Goal: Task Accomplishment & Management: Complete application form

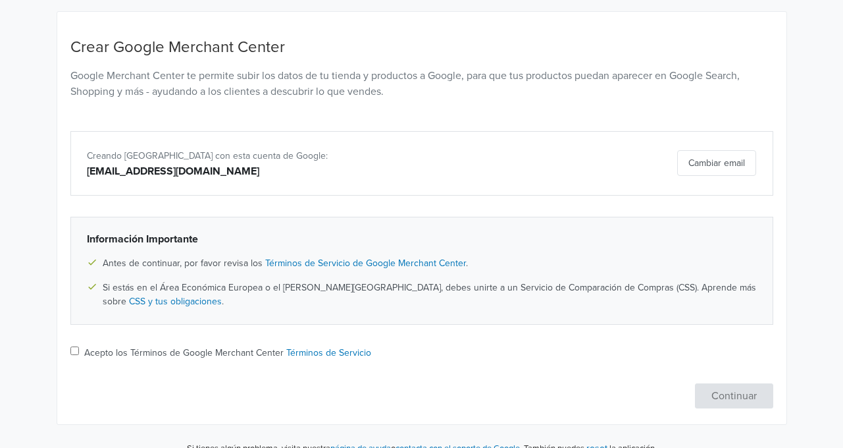
scroll to position [126, 0]
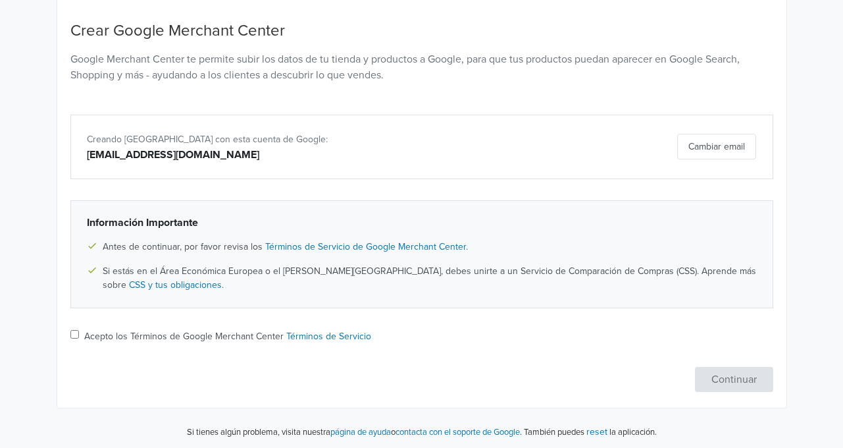
click at [208, 329] on label "Acepto los Términos de Google Merchant Center Términos de Servicio" at bounding box center [227, 336] width 287 height 14
click at [79, 330] on input "Acepto los Términos de Google Merchant Center Términos de Servicio" at bounding box center [74, 334] width 9 height 9
checkbox input "true"
click at [752, 372] on button "Continuar" at bounding box center [734, 379] width 78 height 25
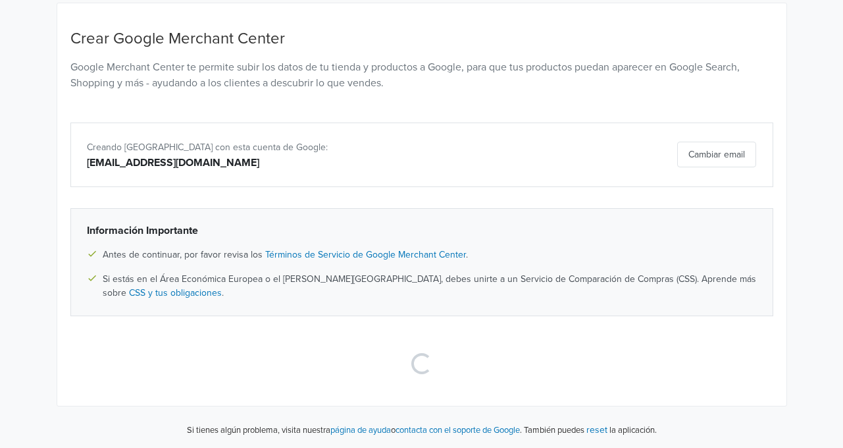
scroll to position [117, 0]
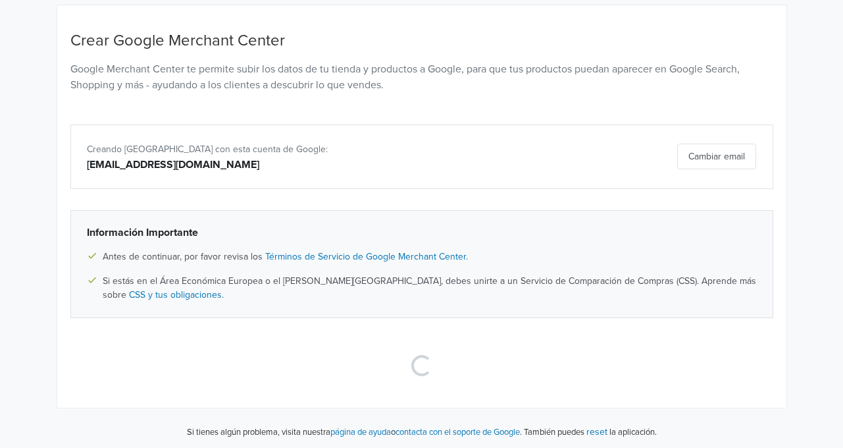
select select "cl"
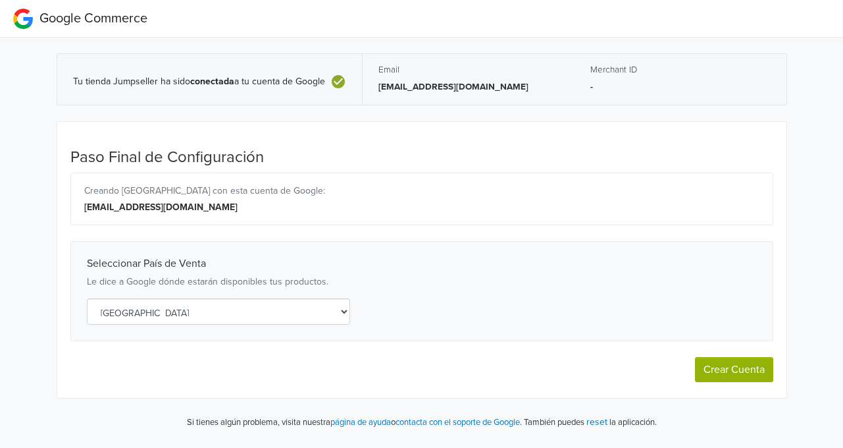
scroll to position [0, 0]
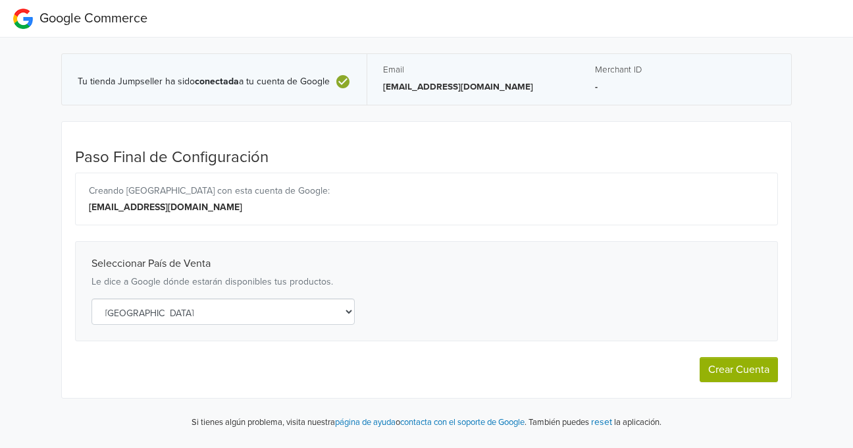
click at [724, 376] on button "Crear Cuenta" at bounding box center [739, 369] width 78 height 25
select select "cl"
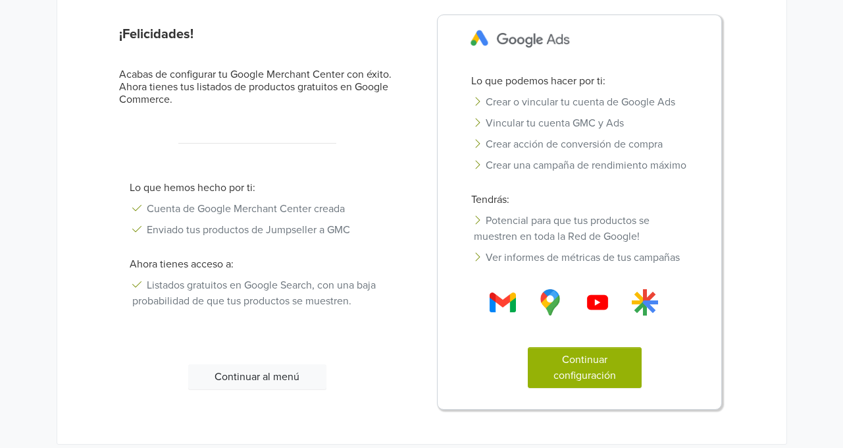
scroll to position [182, 0]
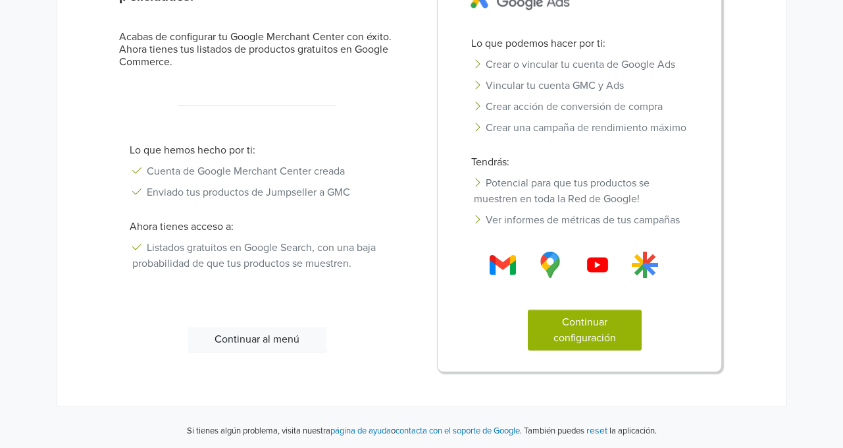
drag, startPoint x: 248, startPoint y: 334, endPoint x: 552, endPoint y: 320, distance: 304.5
drag, startPoint x: 552, startPoint y: 320, endPoint x: 558, endPoint y: 330, distance: 12.1
click at [558, 330] on button "Continuar configuración" at bounding box center [585, 329] width 114 height 41
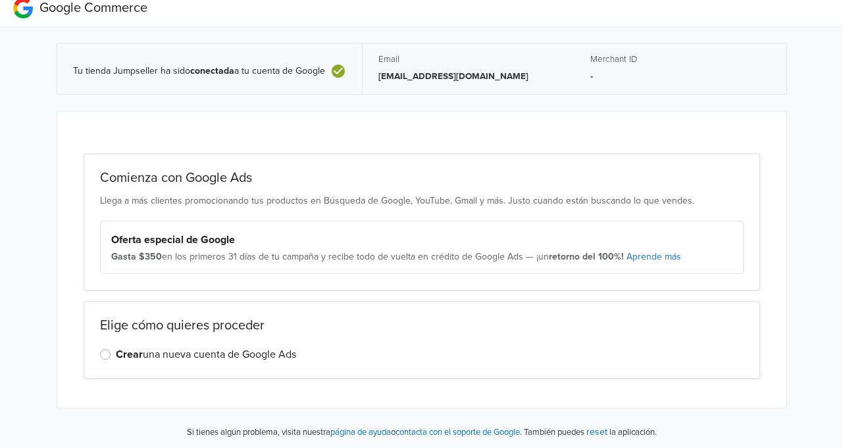
click at [664, 252] on link "Aprende más" at bounding box center [654, 256] width 55 height 11
click at [148, 348] on label "Crear una nueva cuenta de Google Ads" at bounding box center [206, 354] width 180 height 16
click at [0, 0] on input "Crear una nueva cuenta de Google Ads" at bounding box center [0, 0] width 0 height 0
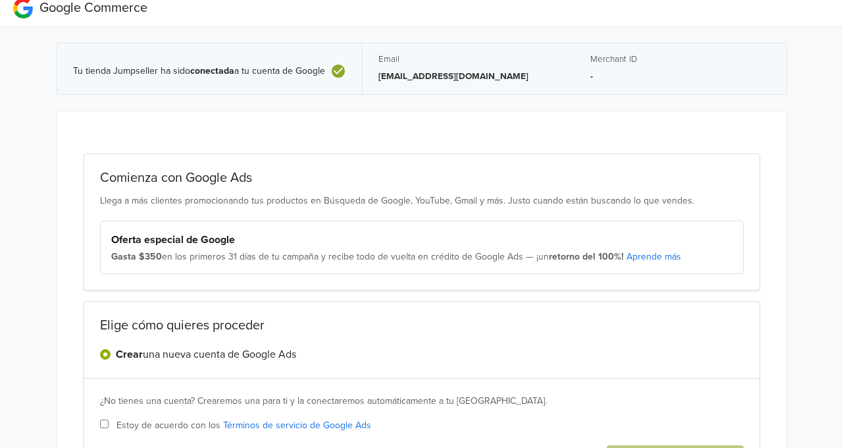
click at [183, 355] on label "Crear una nueva cuenta de Google Ads" at bounding box center [206, 354] width 180 height 16
click at [0, 0] on input "Crear una nueva cuenta de Google Ads" at bounding box center [0, 0] width 0 height 0
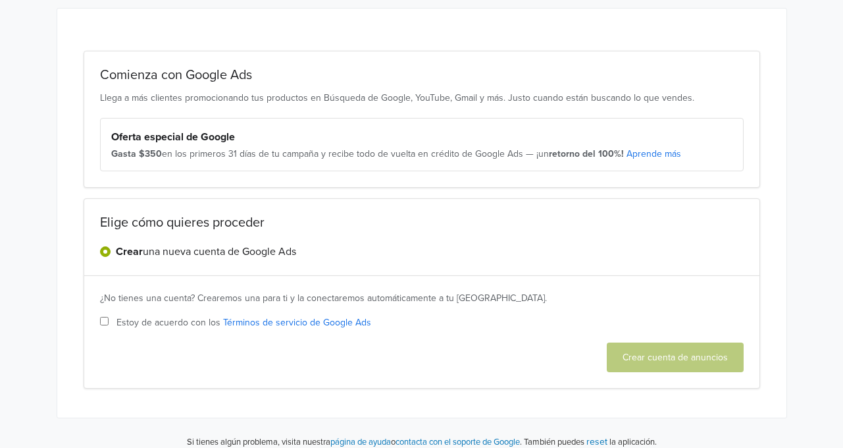
scroll to position [123, 0]
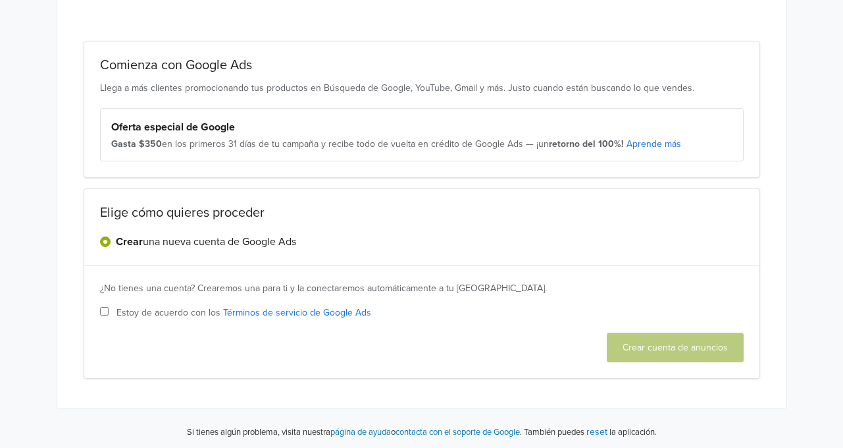
click at [175, 314] on span "Estoy de acuerdo con los Términos de servicio de Google Ads" at bounding box center [244, 312] width 255 height 14
click at [109, 314] on input "Estoy de acuerdo con los Términos de servicio de Google Ads" at bounding box center [104, 311] width 9 height 9
checkbox input "true"
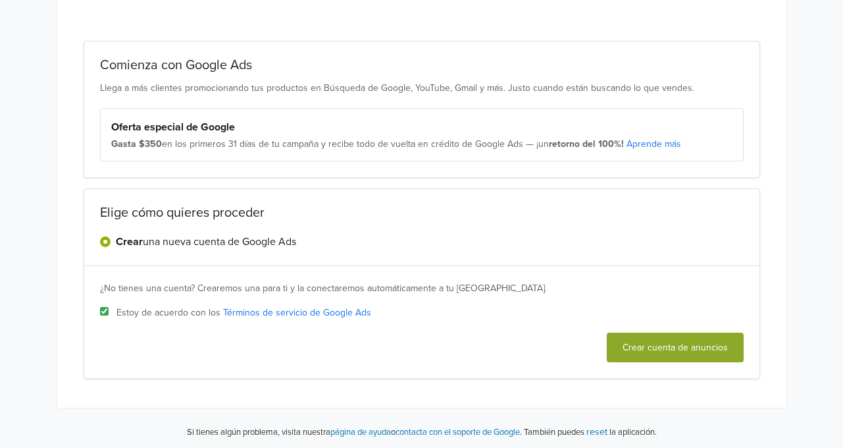
click at [681, 353] on button "Crear cuenta de anuncios" at bounding box center [675, 347] width 137 height 30
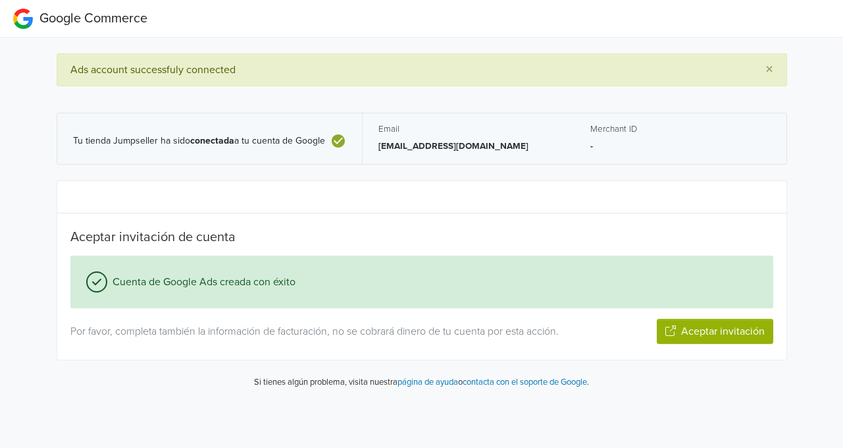
scroll to position [0, 0]
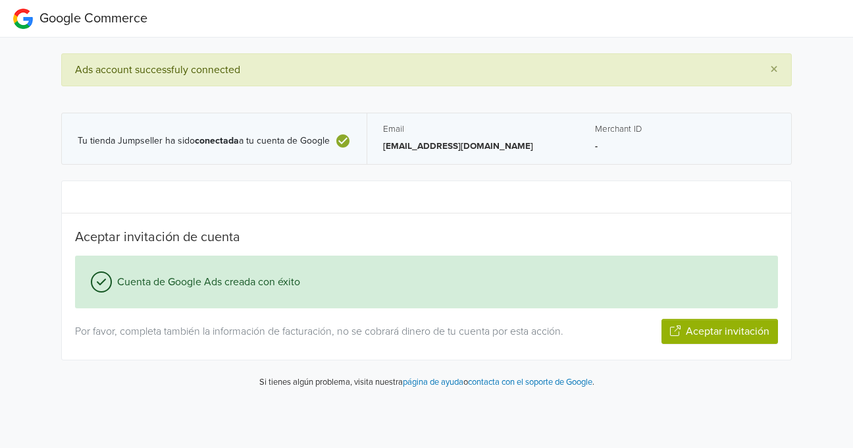
click at [745, 336] on button "Aceptar invitación" at bounding box center [720, 331] width 117 height 25
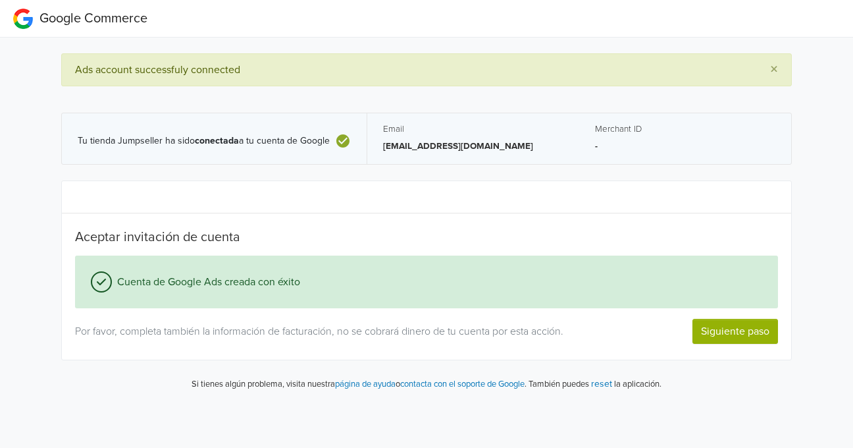
click at [749, 331] on button "Siguiente paso" at bounding box center [736, 331] width 86 height 25
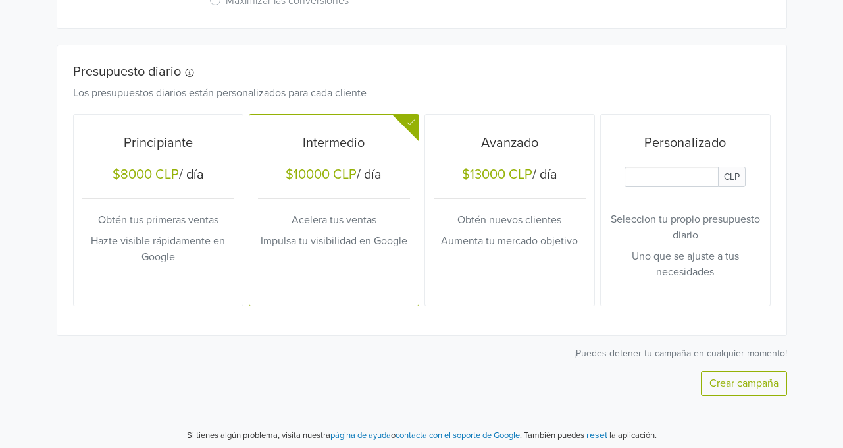
scroll to position [494, 0]
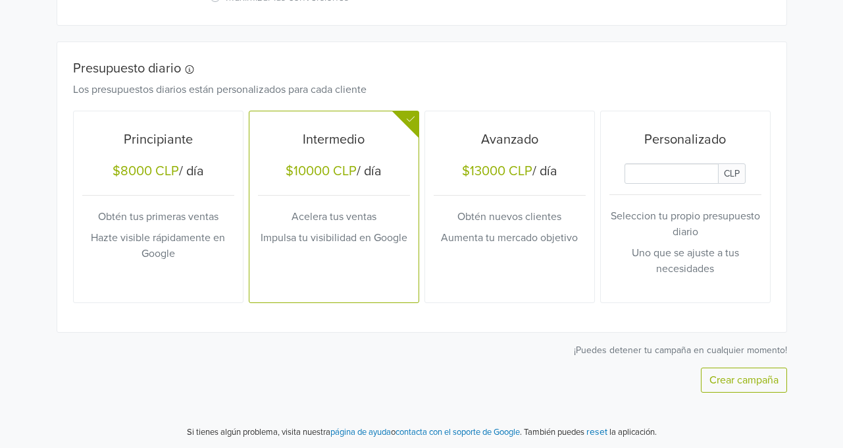
click at [664, 178] on input "Daily Custom Budget" at bounding box center [672, 173] width 95 height 20
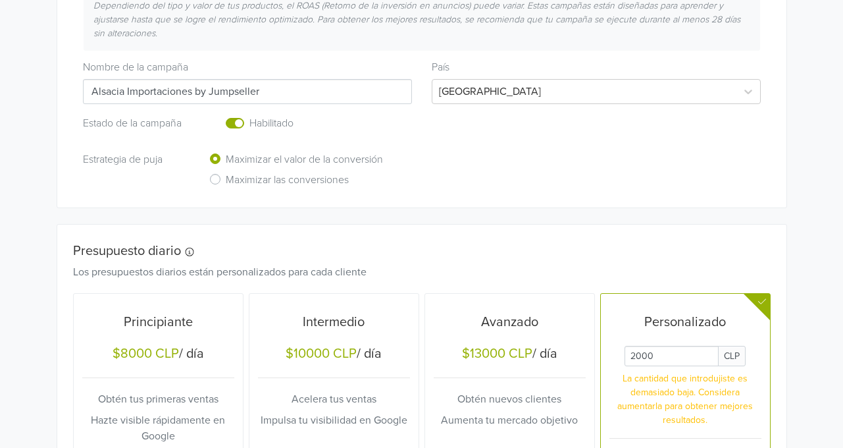
scroll to position [303, 0]
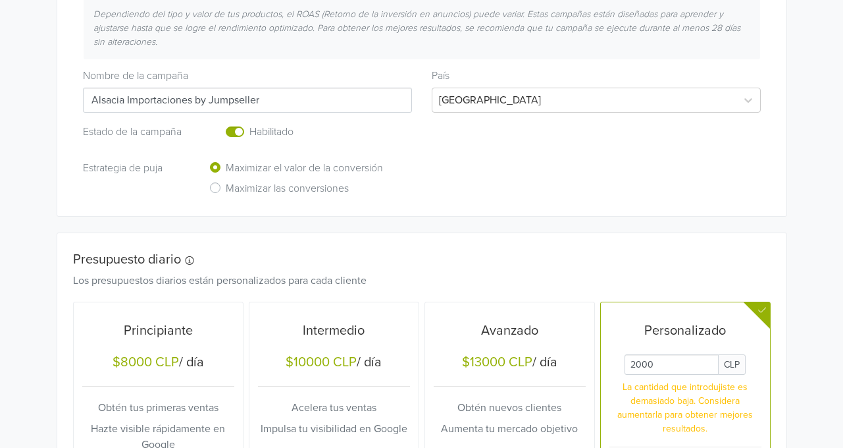
type input "2000"
click at [301, 187] on h6 "Maximizar las conversiones" at bounding box center [287, 188] width 123 height 13
click at [0, 0] on input "Maximizar las conversiones" at bounding box center [0, 0] width 0 height 0
click at [247, 163] on h6 "Maximizar el valor de la conversión" at bounding box center [304, 168] width 157 height 13
click at [0, 0] on input "Maximizar el valor de la conversión" at bounding box center [0, 0] width 0 height 0
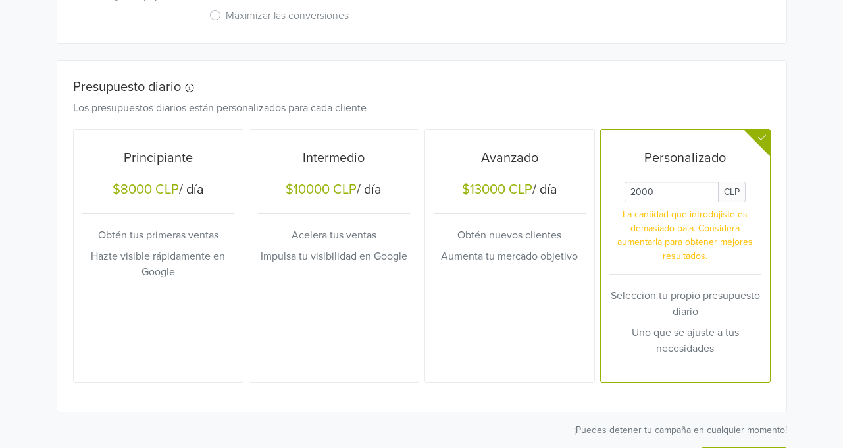
scroll to position [556, 0]
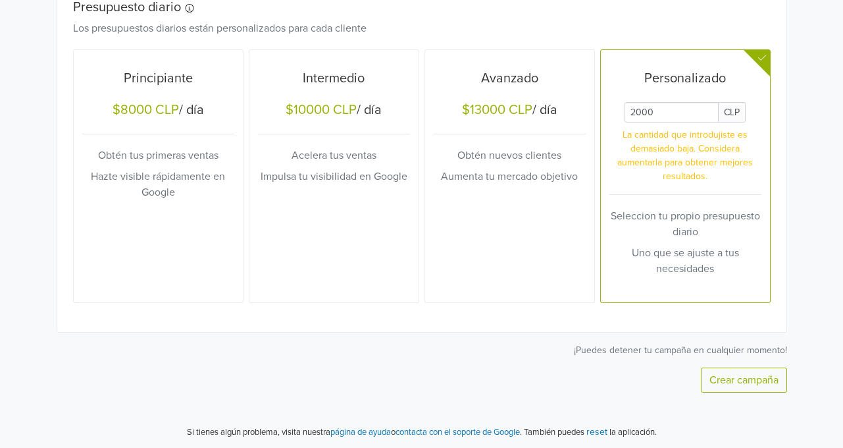
click at [740, 378] on button "Crear campaña" at bounding box center [744, 379] width 86 height 25
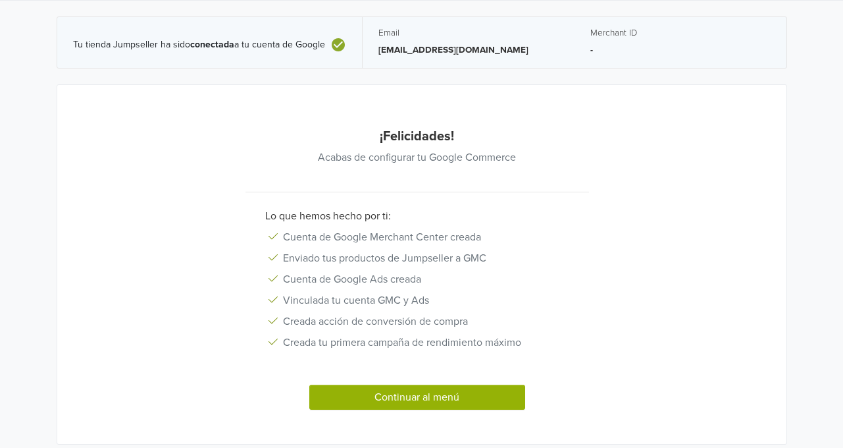
scroll to position [74, 0]
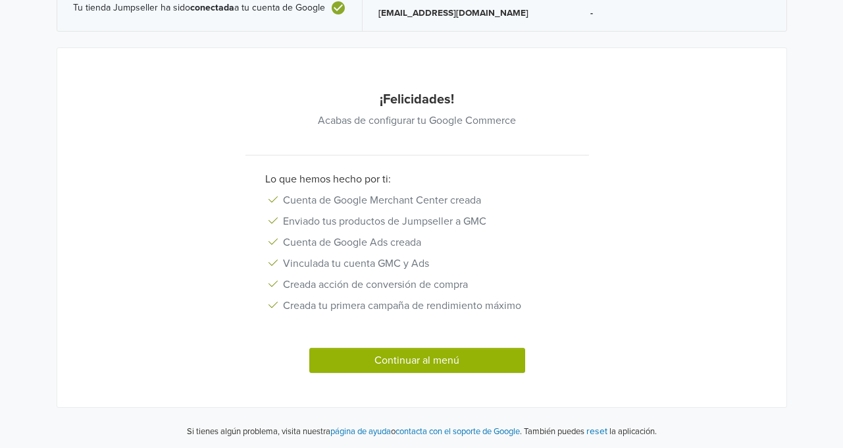
click at [469, 356] on button "Continuar al menú" at bounding box center [417, 360] width 216 height 25
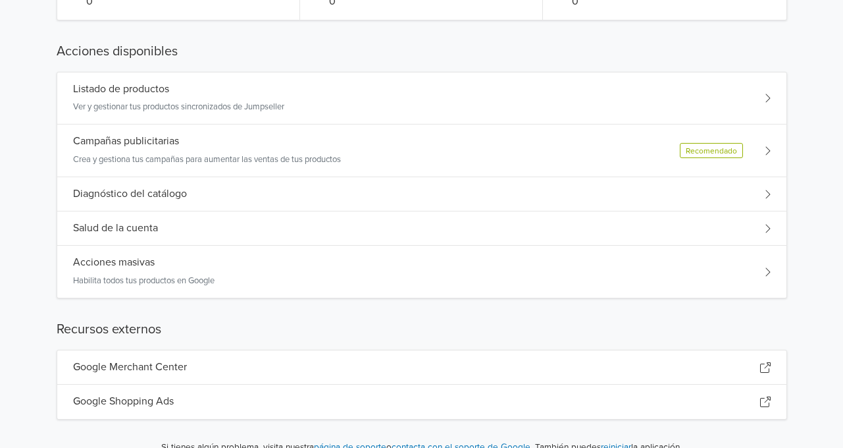
scroll to position [205, 0]
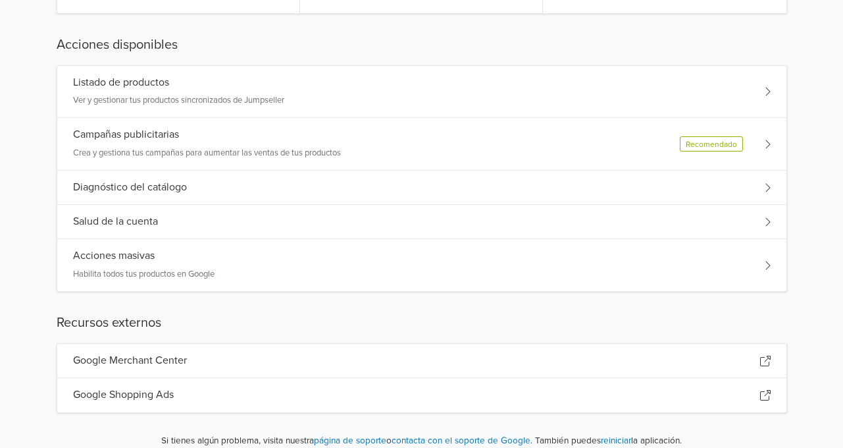
click at [592, 178] on div "Diagnóstico del catálogo" at bounding box center [421, 187] width 729 height 34
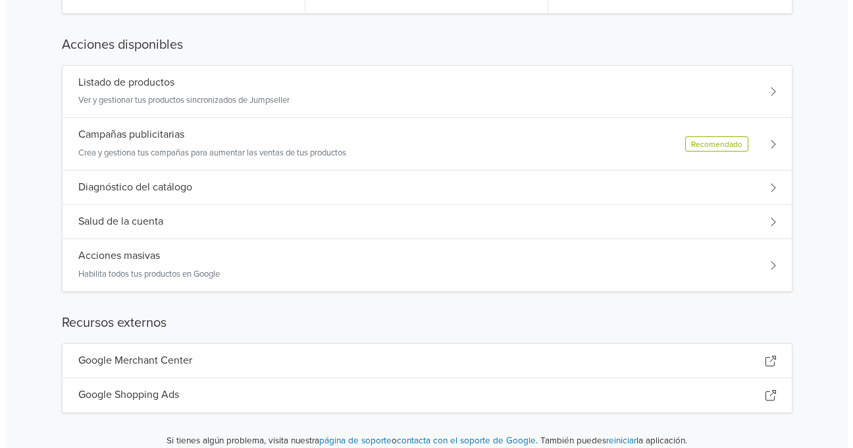
scroll to position [0, 0]
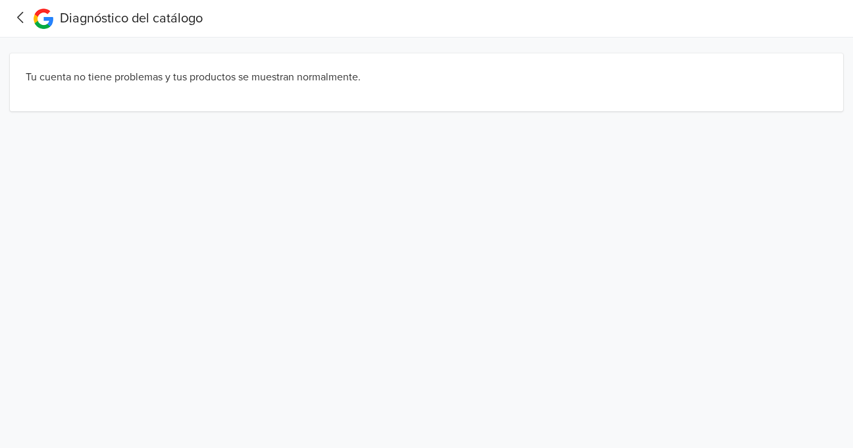
click at [19, 22] on icon at bounding box center [21, 17] width 20 height 16
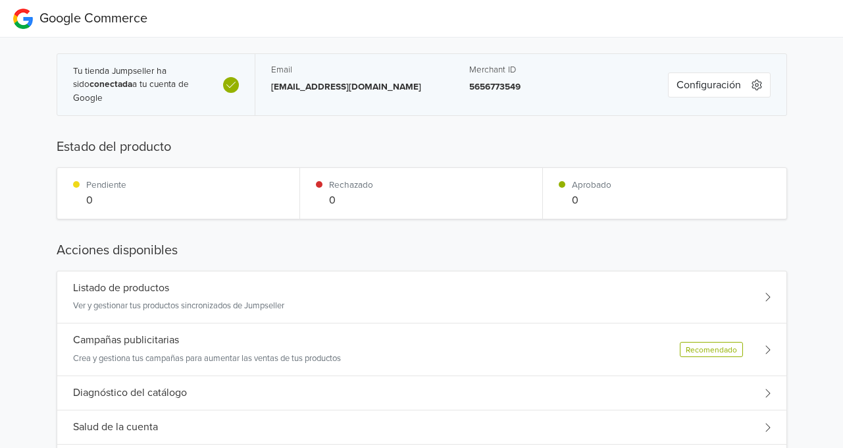
click at [248, 290] on div "Listado de productos" at bounding box center [178, 288] width 211 height 13
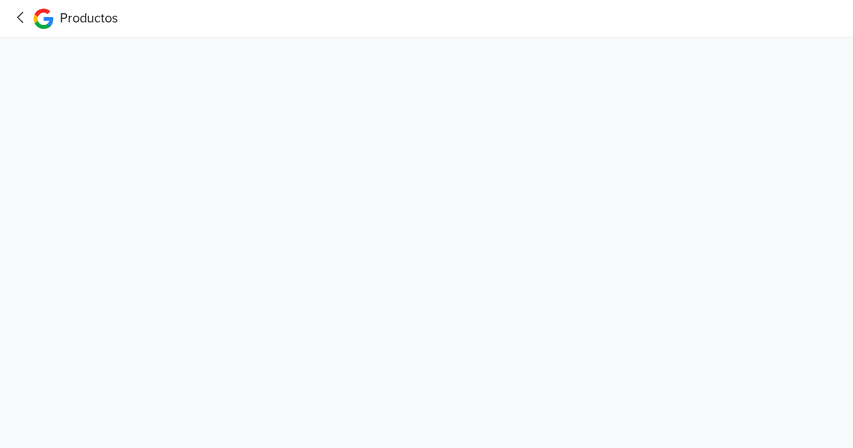
click at [336, 43] on html "Productos" at bounding box center [426, 21] width 853 height 43
click at [16, 23] on icon at bounding box center [21, 17] width 20 height 16
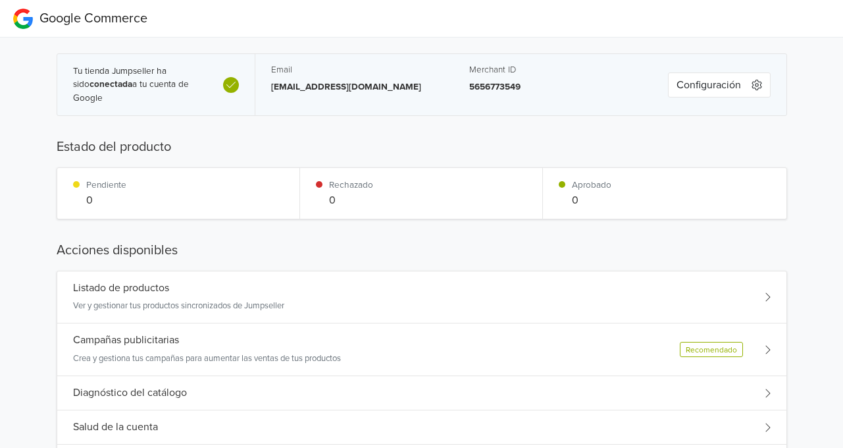
click at [219, 290] on div "Listado de productos" at bounding box center [178, 288] width 211 height 13
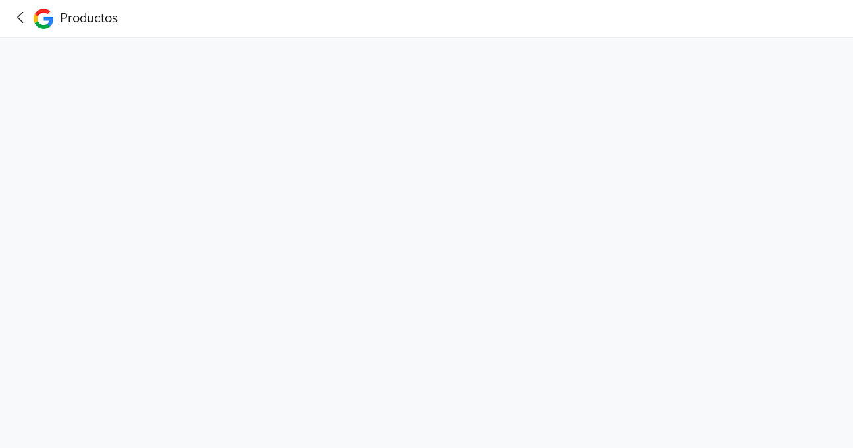
click at [20, 20] on icon at bounding box center [20, 17] width 6 height 11
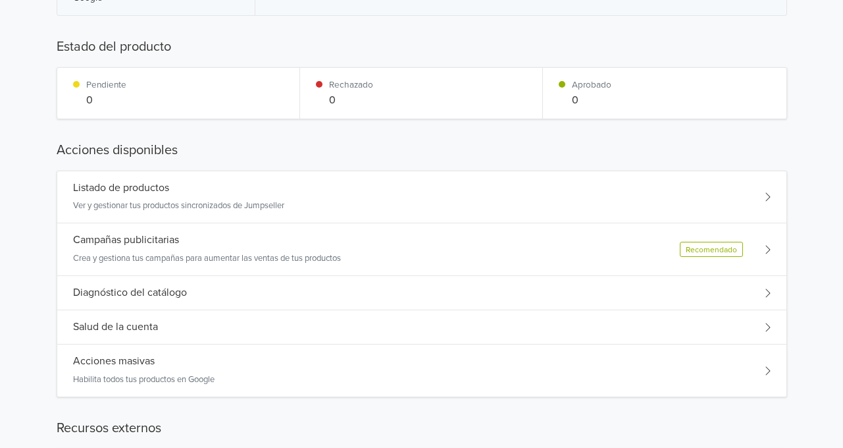
scroll to position [137, 0]
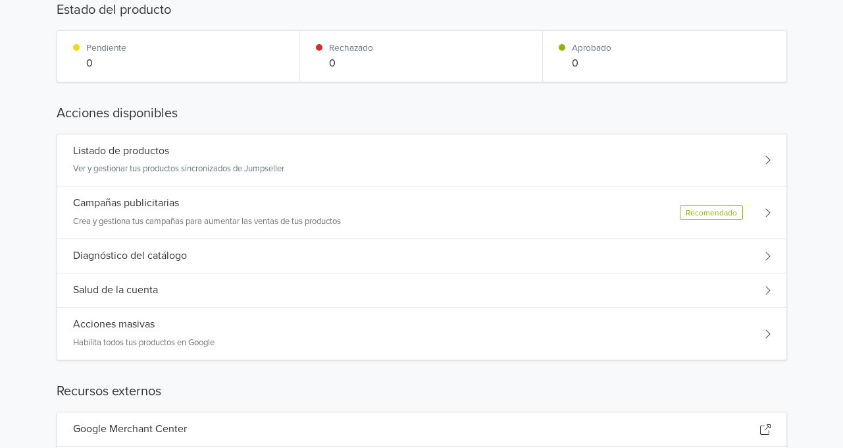
click at [237, 167] on p "Ver y gestionar tus productos sincronizados de Jumpseller" at bounding box center [178, 169] width 211 height 13
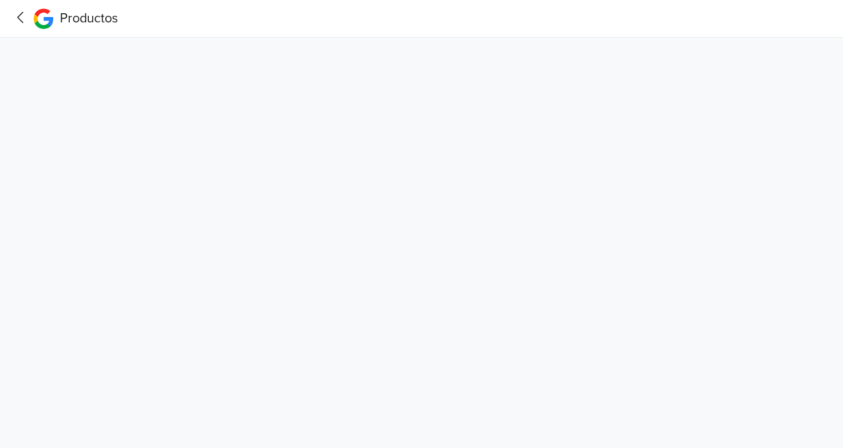
scroll to position [0, 0]
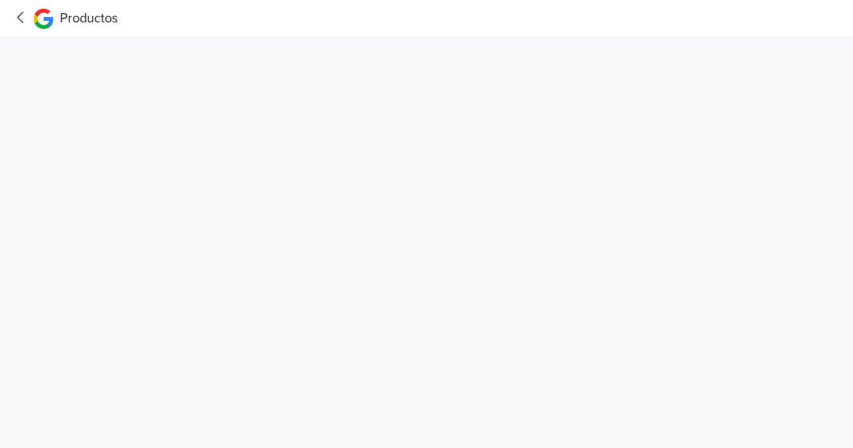
click at [22, 21] on icon at bounding box center [20, 17] width 6 height 11
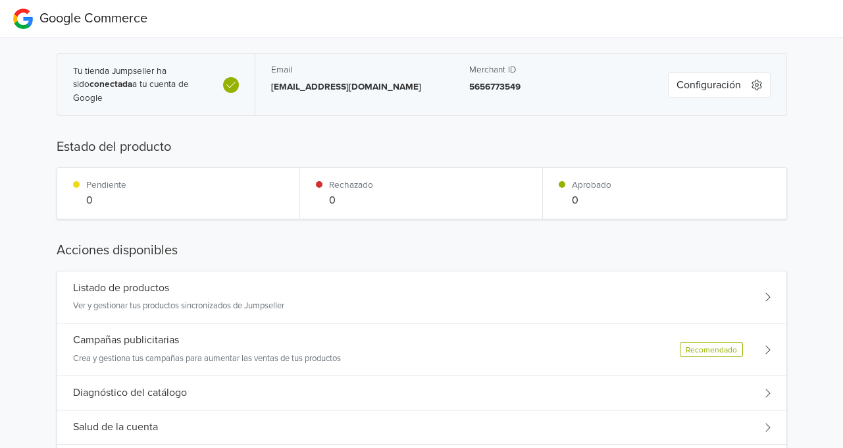
click at [748, 86] on button "Configuración" at bounding box center [719, 84] width 103 height 25
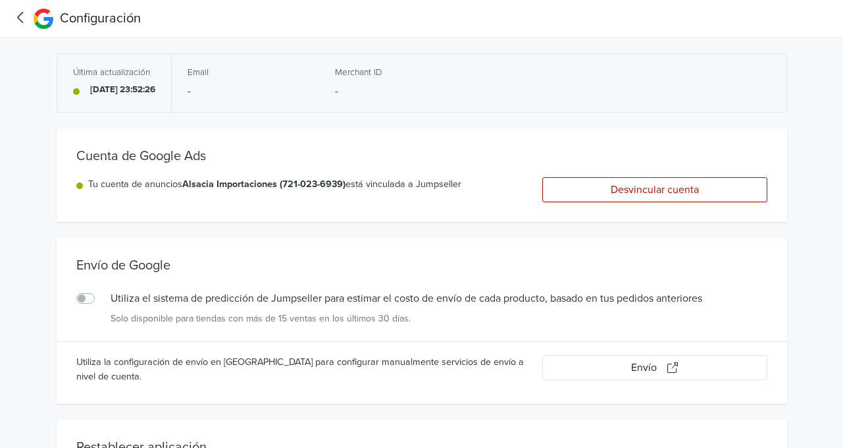
click at [24, 27] on div at bounding box center [21, 18] width 20 height 18
click at [18, 20] on icon at bounding box center [21, 17] width 20 height 16
